Goal: Task Accomplishment & Management: Complete application form

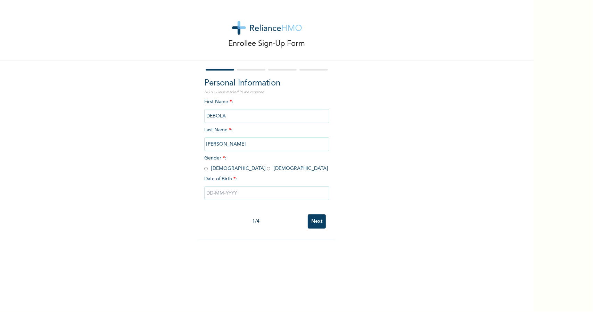
click at [204, 169] on input "radio" at bounding box center [205, 168] width 3 height 7
radio input "true"
click at [220, 197] on input "text" at bounding box center [266, 193] width 125 height 14
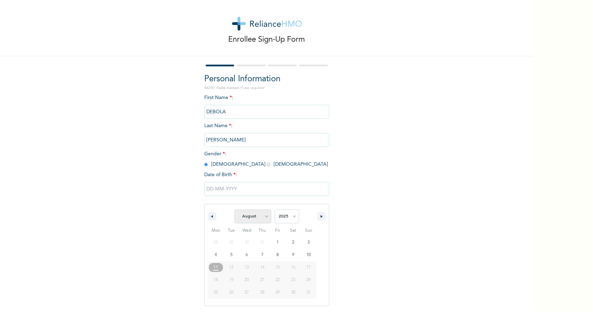
click at [263, 217] on select "January February March April May June July August September October November De…" at bounding box center [253, 217] width 37 height 14
click at [235, 210] on select "January February March April May June July August September October November De…" at bounding box center [253, 217] width 37 height 14
click at [258, 216] on select "January February March April May June July August September October November De…" at bounding box center [253, 217] width 37 height 14
click at [235, 210] on select "January February March April May June July August September October November De…" at bounding box center [253, 217] width 37 height 14
select select "7"
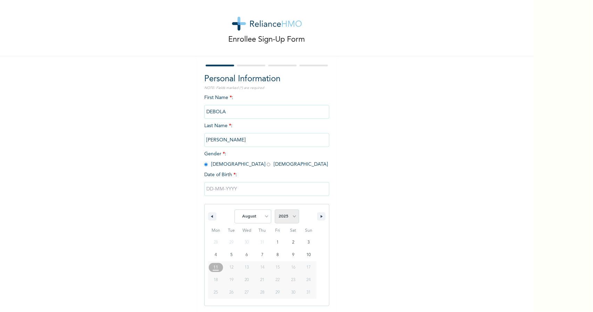
click at [292, 218] on select "2025 2024 2023 2022 2021 2020 2019 2018 2017 2016 2015 2014 2013 2012 2011 2010…" at bounding box center [287, 217] width 24 height 14
select select "1996"
click at [275, 210] on select "2025 2024 2023 2022 2021 2020 2019 2018 2017 2016 2015 2014 2013 2012 2011 2010…" at bounding box center [287, 217] width 24 height 14
click at [263, 220] on select "January February March April May June July August September October November De…" at bounding box center [253, 217] width 37 height 14
select select "11"
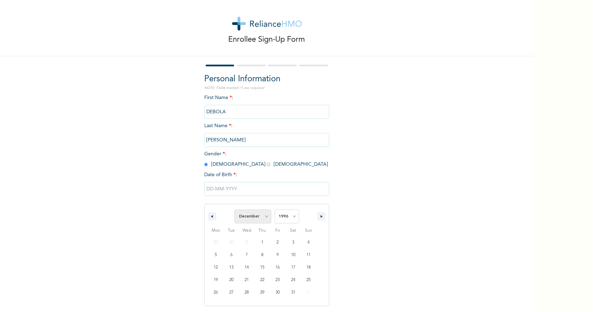
click at [235, 210] on select "January February March April May June July August September October November De…" at bounding box center [253, 217] width 37 height 14
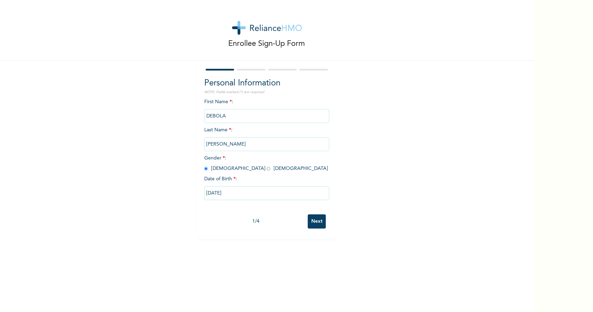
type input "[DATE]"
click at [314, 223] on input "Next" at bounding box center [317, 221] width 18 height 14
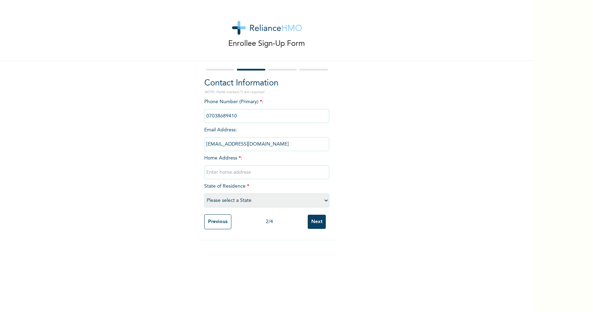
click at [225, 171] on input "text" at bounding box center [266, 172] width 125 height 14
click at [246, 173] on input "[STREET_ADDRESS]" at bounding box center [266, 172] width 125 height 14
click at [213, 173] on input "[STREET_ADDRESS]" at bounding box center [266, 172] width 125 height 14
type input "[STREET_ADDRESS]"
click at [231, 199] on select "Please select a State [PERSON_NAME] (FCT) [PERSON_NAME] Ibom [GEOGRAPHIC_DATA] …" at bounding box center [266, 201] width 125 height 14
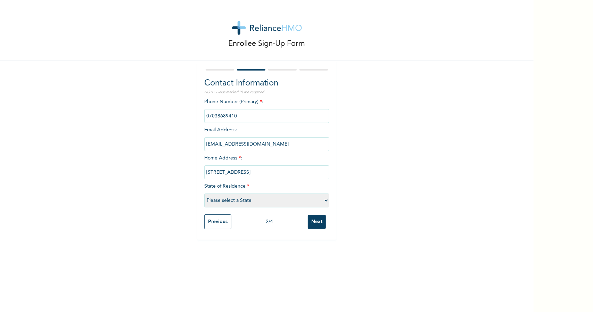
select select "25"
click at [204, 194] on select "Please select a State [PERSON_NAME] (FCT) [PERSON_NAME] Ibom [GEOGRAPHIC_DATA] …" at bounding box center [266, 201] width 125 height 14
click at [316, 224] on input "Next" at bounding box center [317, 222] width 18 height 14
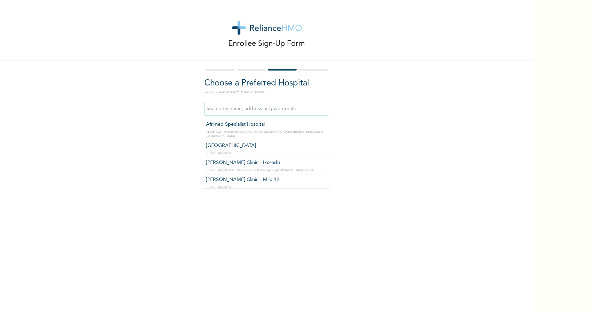
click at [230, 109] on input "text" at bounding box center [266, 109] width 125 height 14
type input "r"
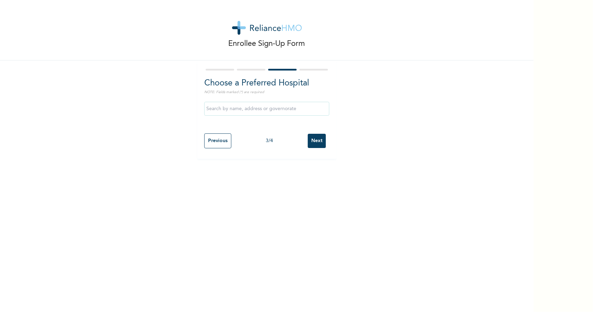
click at [177, 130] on div "Enrollee Sign-Up Form Choose a Preferred Hospital NOTE: Fields marked (*) are r…" at bounding box center [267, 79] width 534 height 159
click at [313, 141] on input "Next" at bounding box center [317, 141] width 18 height 14
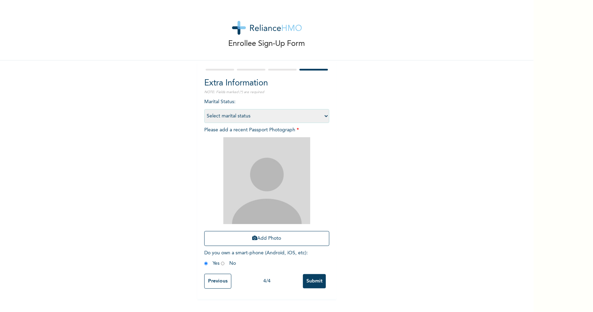
click at [304, 113] on select "Select marital status [DEMOGRAPHIC_DATA] Married [DEMOGRAPHIC_DATA] Widow/[DEMO…" at bounding box center [266, 116] width 125 height 14
select select "1"
click at [204, 109] on select "Select marital status [DEMOGRAPHIC_DATA] Married [DEMOGRAPHIC_DATA] Widow/[DEMO…" at bounding box center [266, 116] width 125 height 14
click at [315, 281] on input "Submit" at bounding box center [314, 281] width 23 height 14
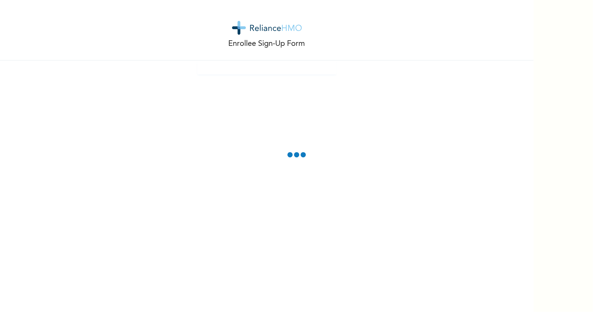
click at [35, 40] on div "Enrollee Sign-Up Form" at bounding box center [267, 30] width 534 height 60
